Goal: Transaction & Acquisition: Book appointment/travel/reservation

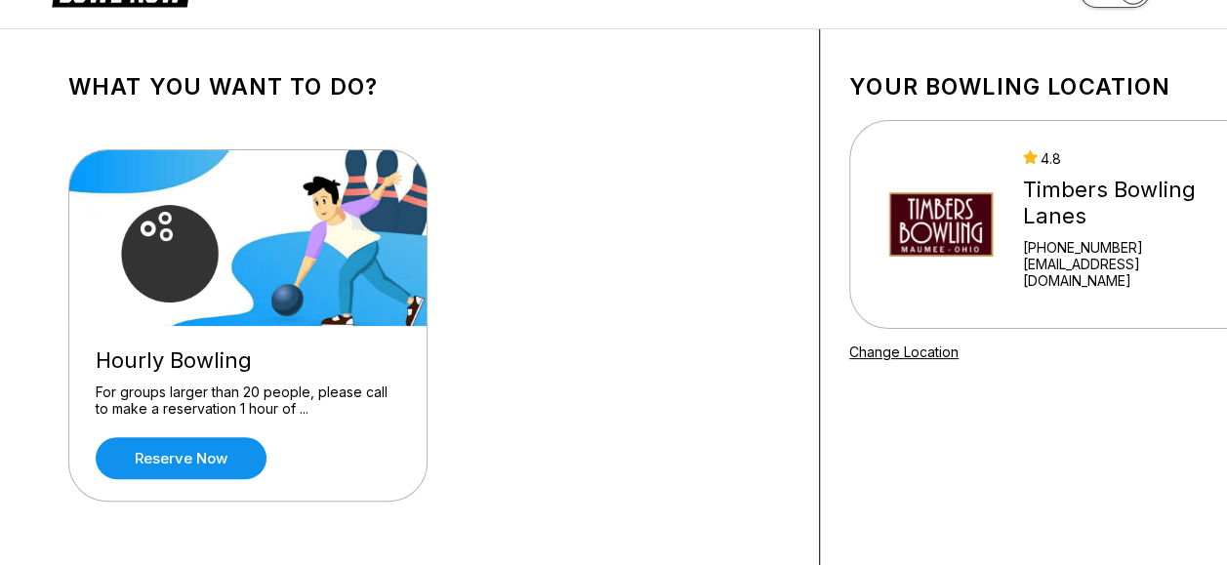
scroll to position [195, 0]
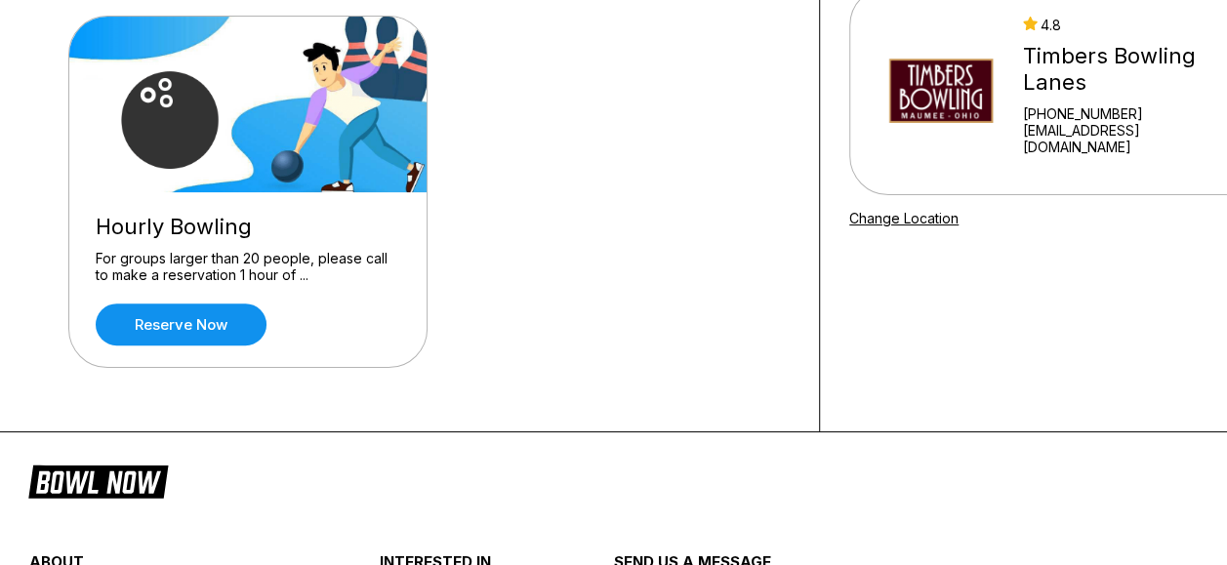
click at [187, 293] on div "Hourly Bowling For groups larger than 20 people, please call to make a reservat…" at bounding box center [247, 279] width 357 height 175
click at [202, 320] on link "Reserve now" at bounding box center [181, 325] width 171 height 42
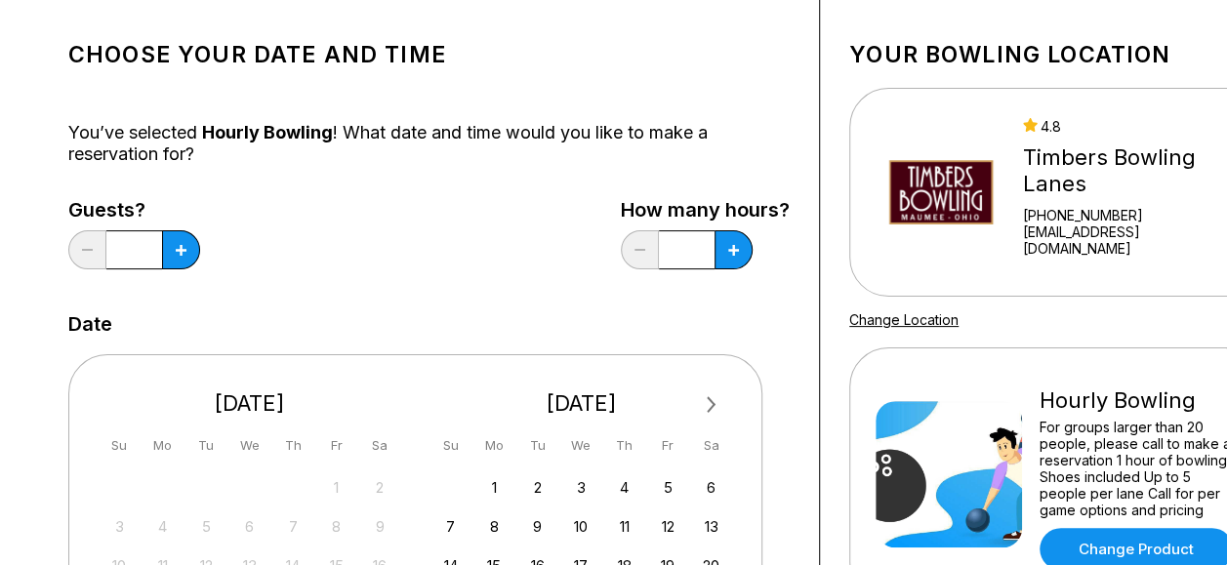
scroll to position [98, 0]
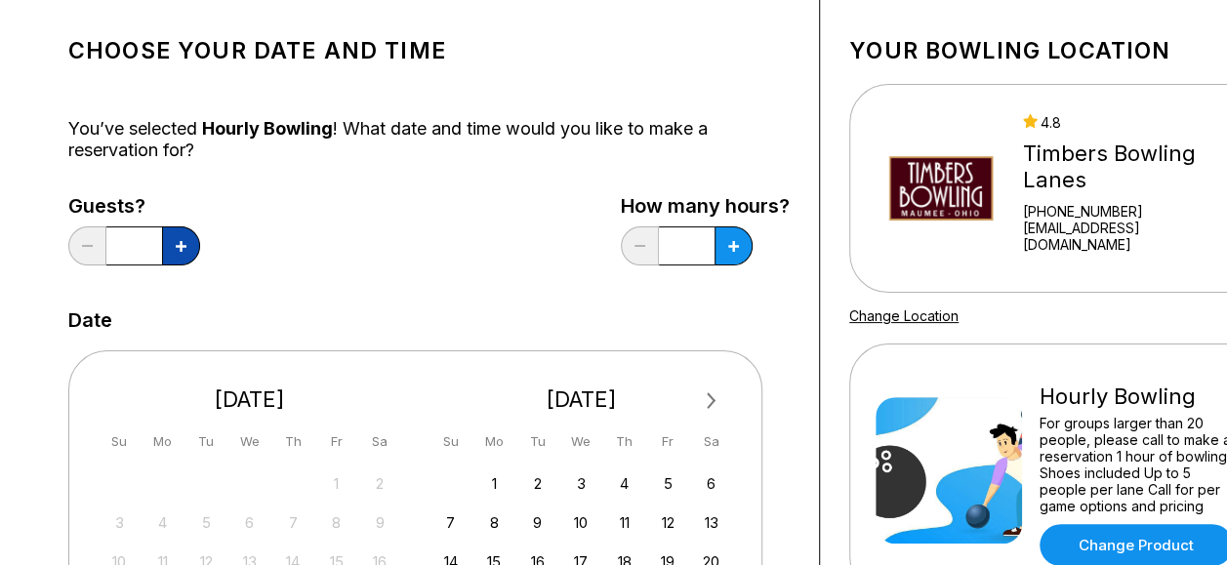
click at [182, 244] on icon at bounding box center [181, 246] width 11 height 11
click at [180, 245] on icon at bounding box center [181, 246] width 11 height 11
click at [178, 247] on icon at bounding box center [181, 246] width 11 height 11
click at [176, 248] on icon at bounding box center [181, 246] width 11 height 11
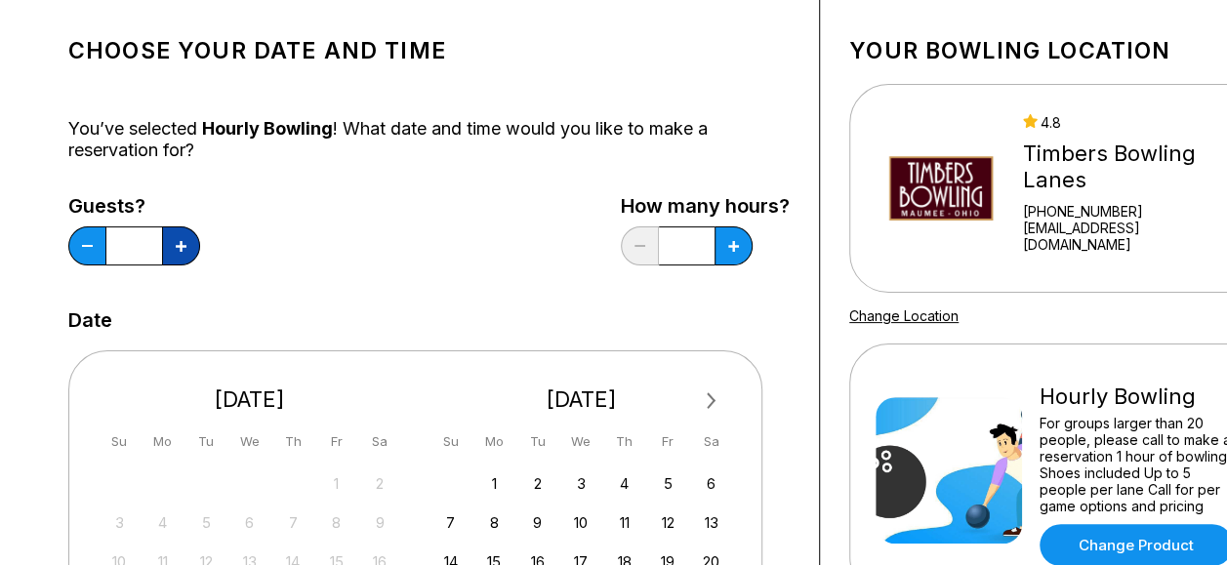
type input "*"
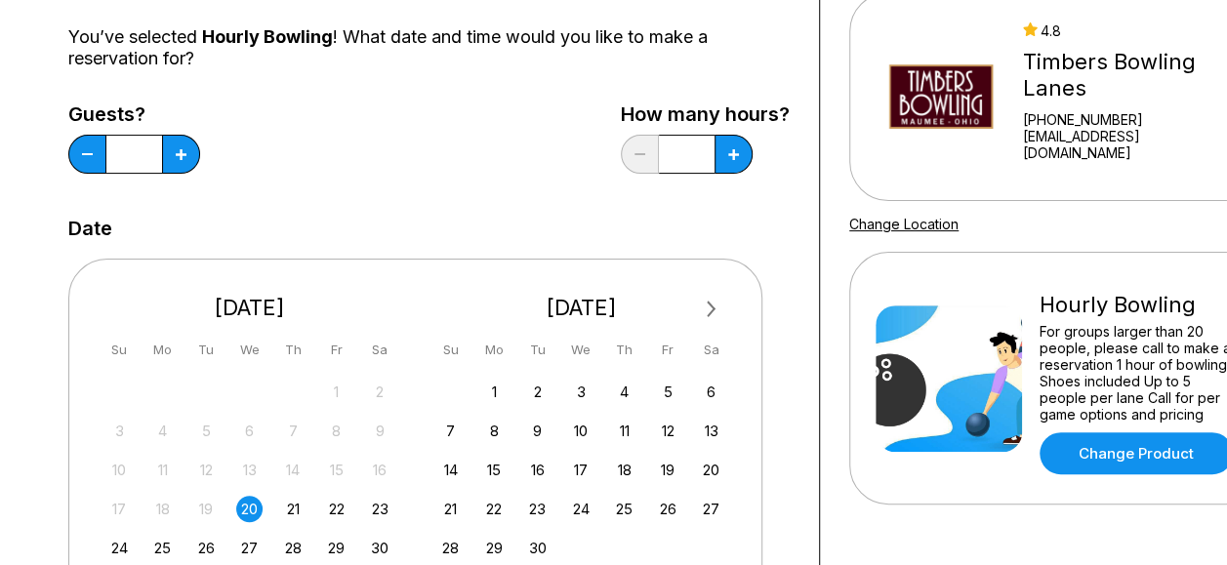
scroll to position [488, 0]
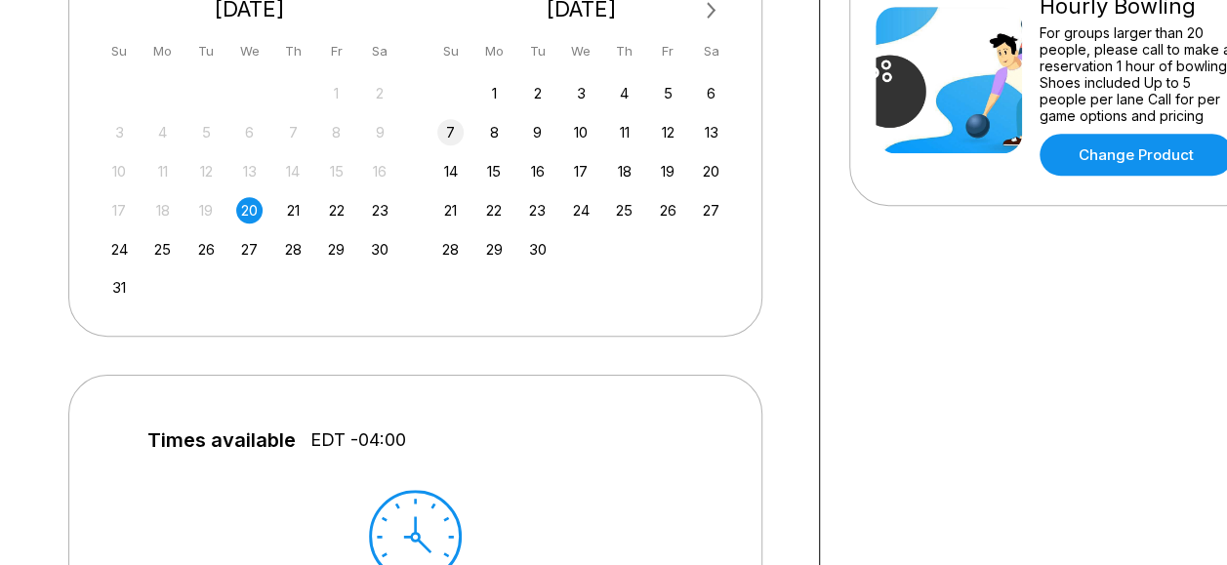
click at [449, 124] on div "7" at bounding box center [450, 132] width 26 height 26
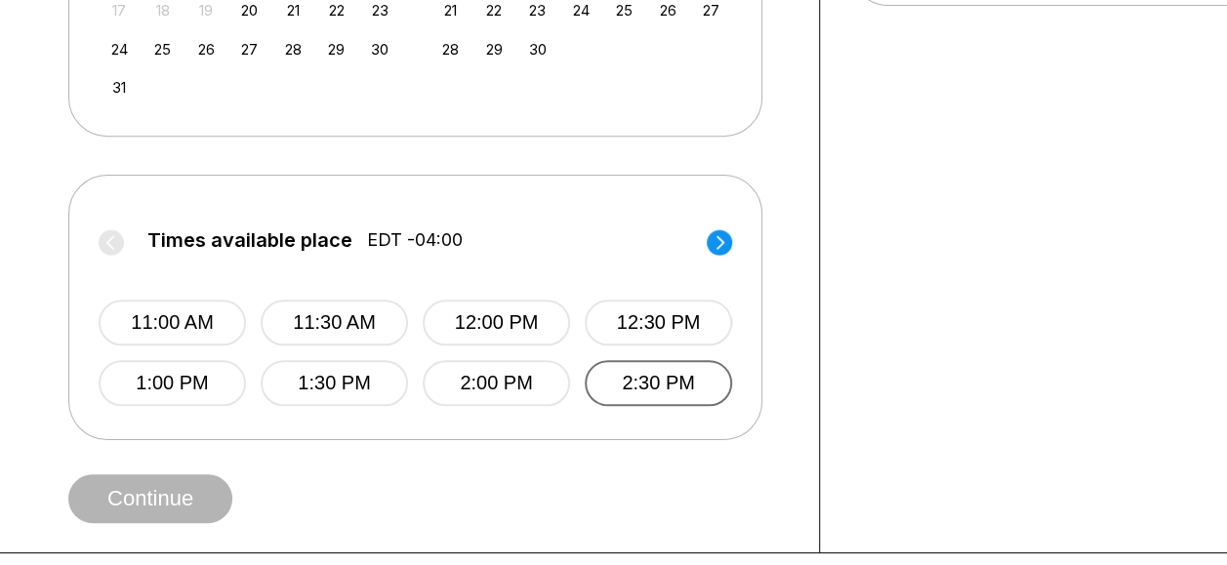
scroll to position [683, 0]
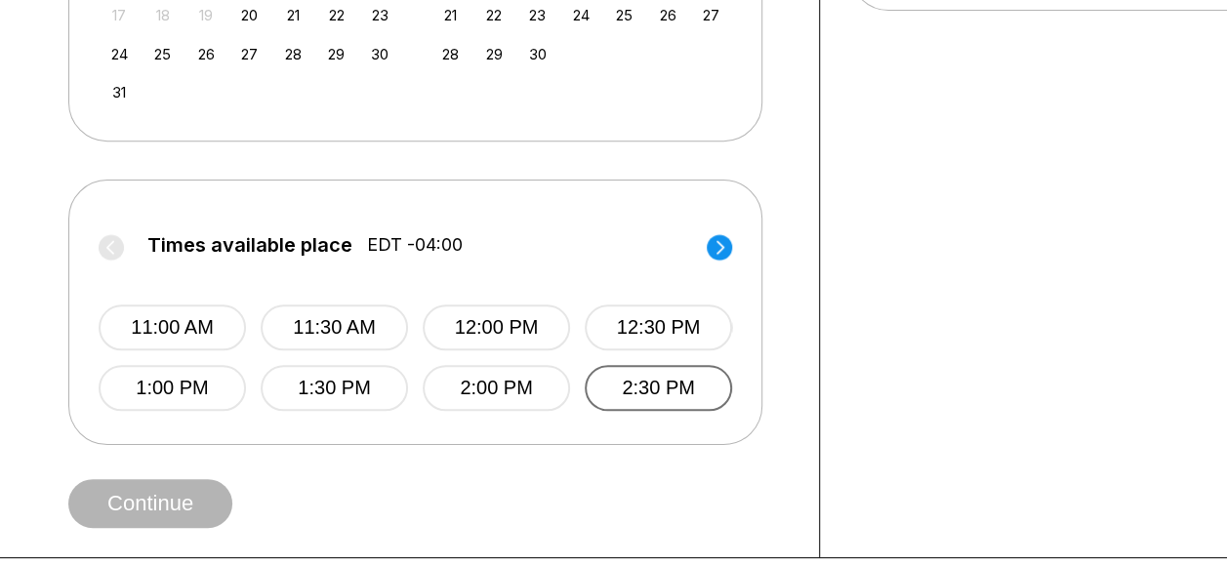
click at [653, 384] on button "2:30 PM" at bounding box center [658, 388] width 147 height 46
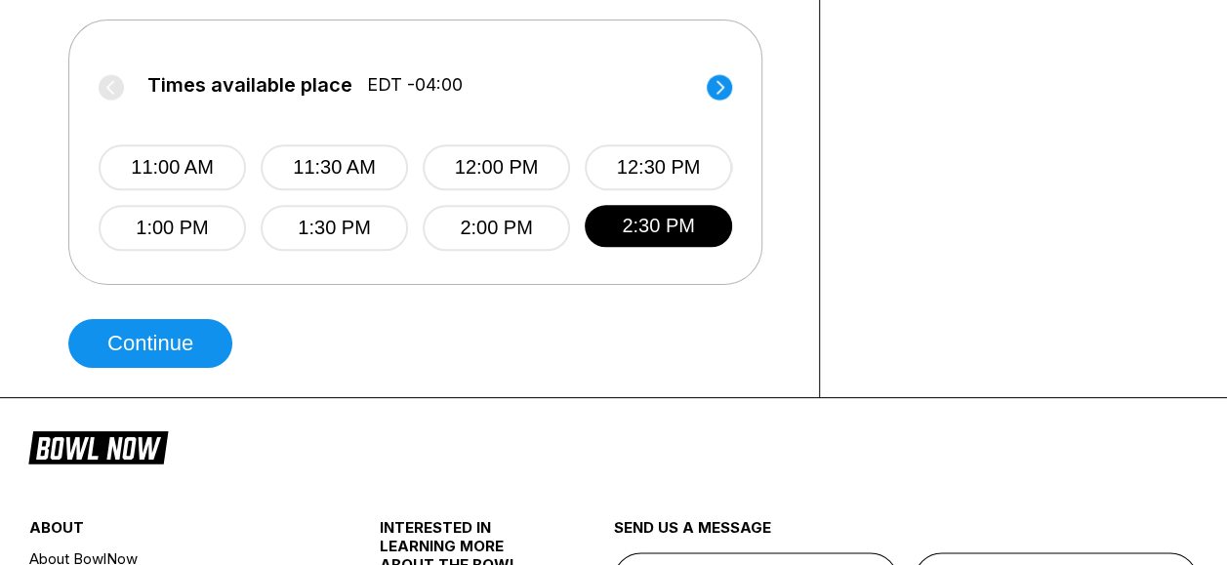
scroll to position [878, 0]
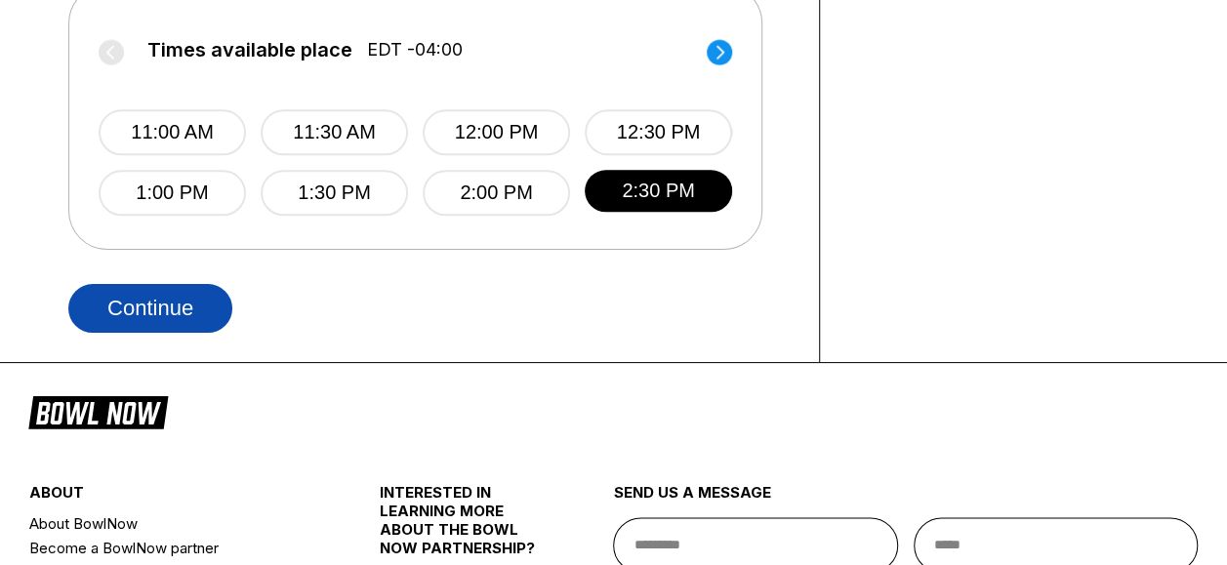
click at [189, 309] on button "Continue" at bounding box center [150, 308] width 164 height 49
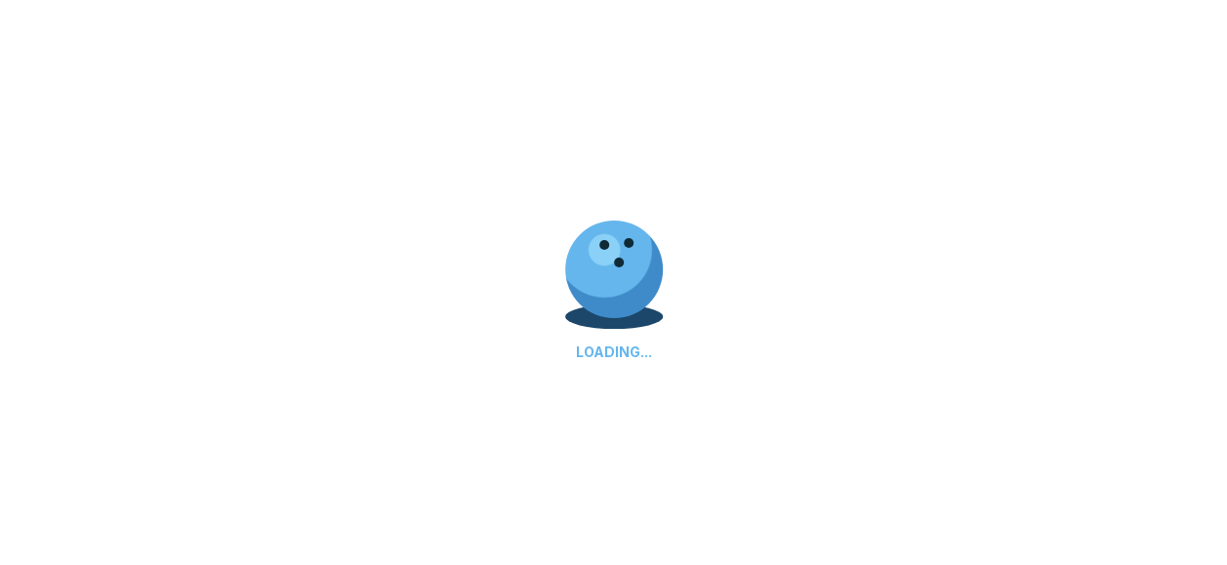
select select "**"
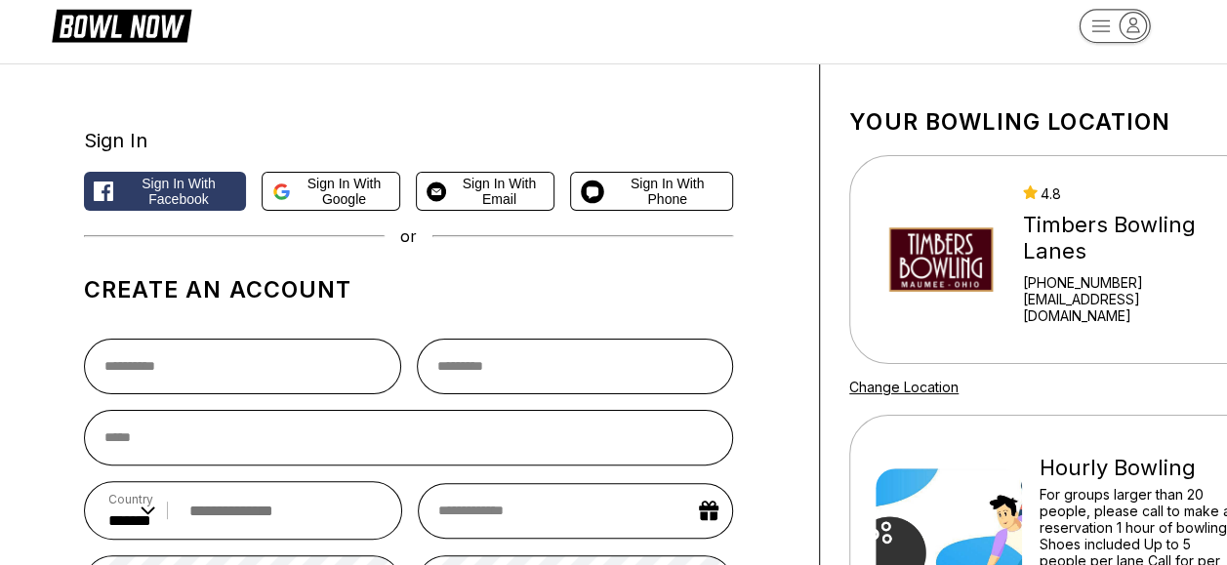
scroll to position [0, 0]
